Goal: Task Accomplishment & Management: Manage account settings

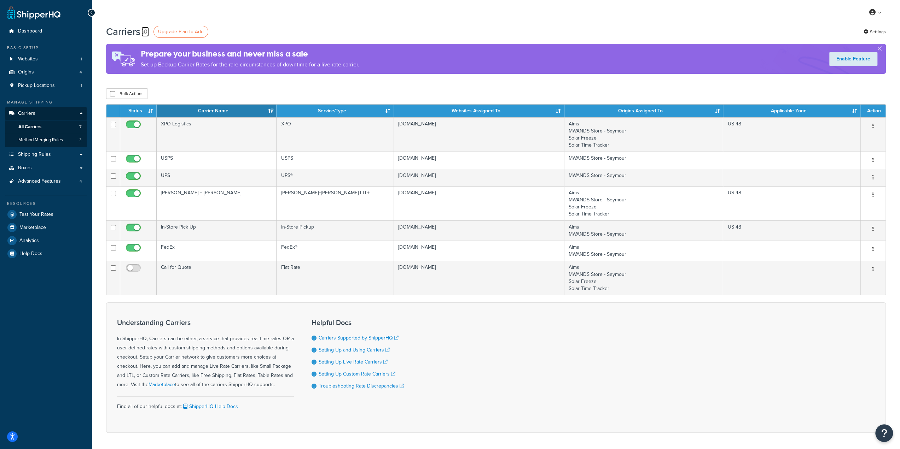
click at [143, 32] on icon at bounding box center [144, 32] width 6 height 6
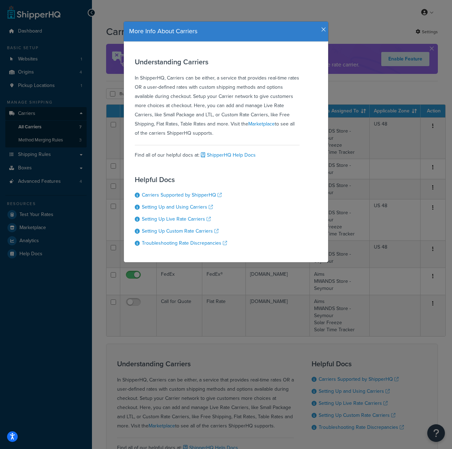
click at [321, 29] on icon "button" at bounding box center [323, 30] width 5 height 6
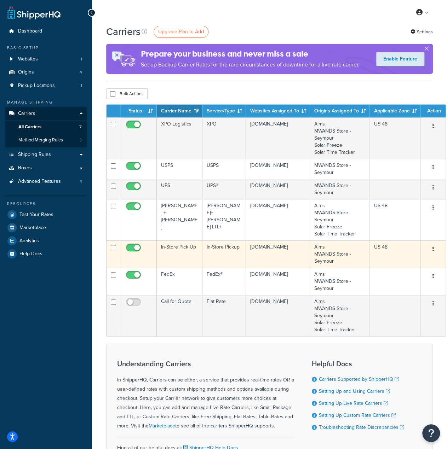
click at [177, 251] on td "In-Store Pick Up" at bounding box center [180, 253] width 46 height 27
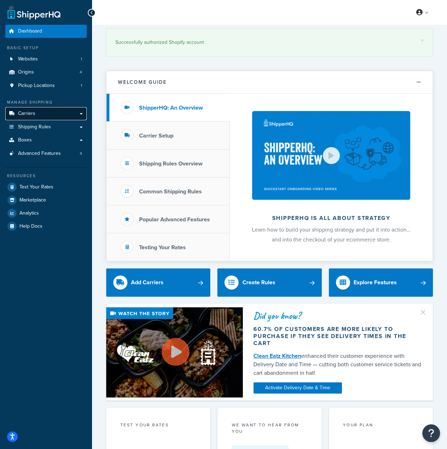
click at [46, 115] on link "Carriers" at bounding box center [45, 113] width 81 height 13
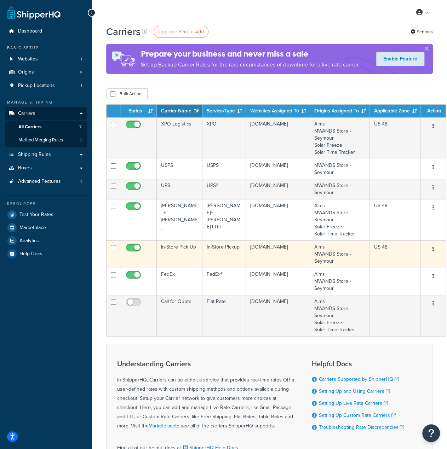
click at [165, 252] on td "In-Store Pick Up" at bounding box center [180, 253] width 46 height 27
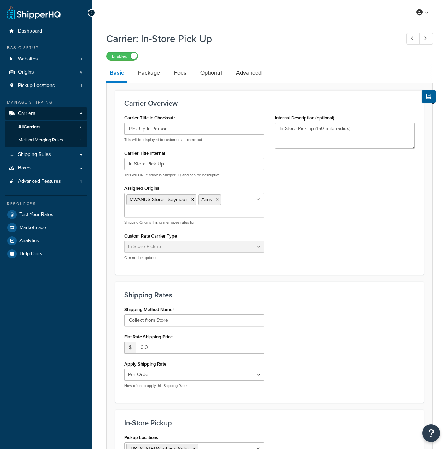
select select "pickup"
click at [243, 77] on link "Advanced" at bounding box center [248, 72] width 33 height 17
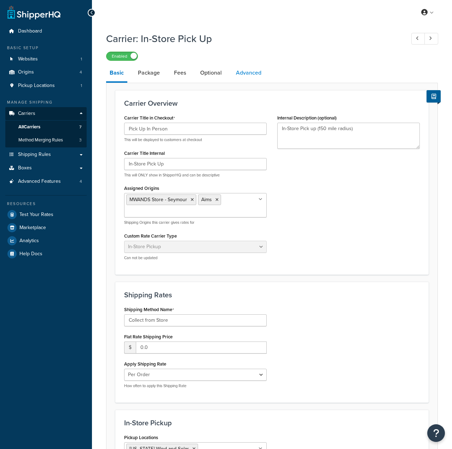
select select "false"
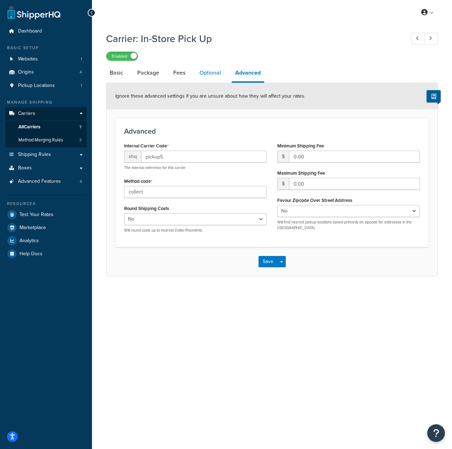
click at [206, 74] on link "Optional" at bounding box center [210, 72] width 29 height 17
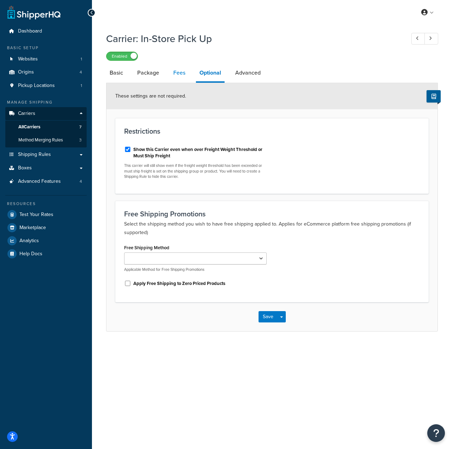
click at [177, 74] on link "Fees" at bounding box center [179, 72] width 19 height 17
select select "AFTER"
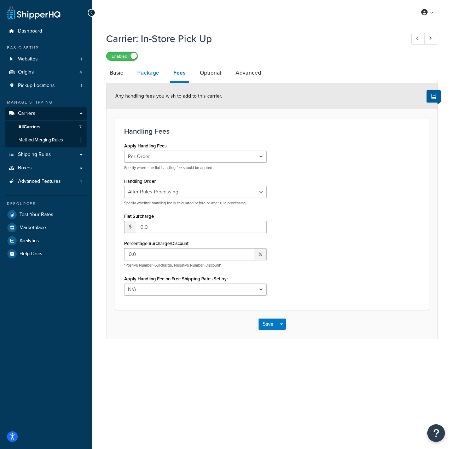
click at [138, 75] on link "Package" at bounding box center [148, 72] width 29 height 17
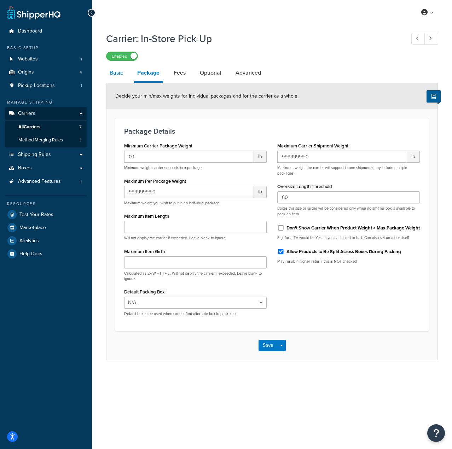
click at [120, 77] on link "Basic" at bounding box center [116, 72] width 21 height 17
select select "pickup"
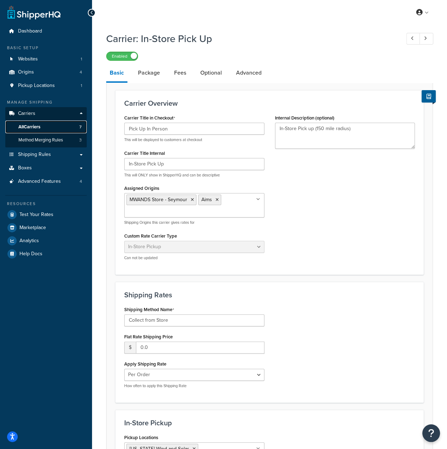
click at [43, 126] on link "All Carriers 7" at bounding box center [45, 127] width 81 height 13
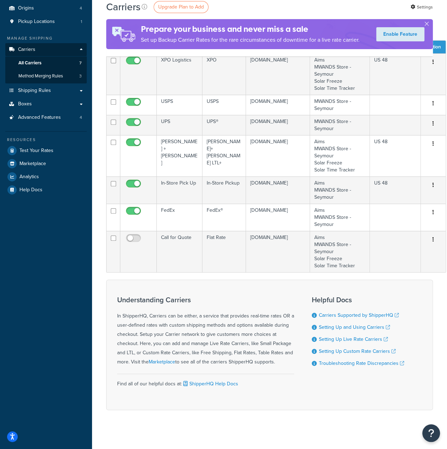
scroll to position [66, 0]
